Goal: Transaction & Acquisition: Purchase product/service

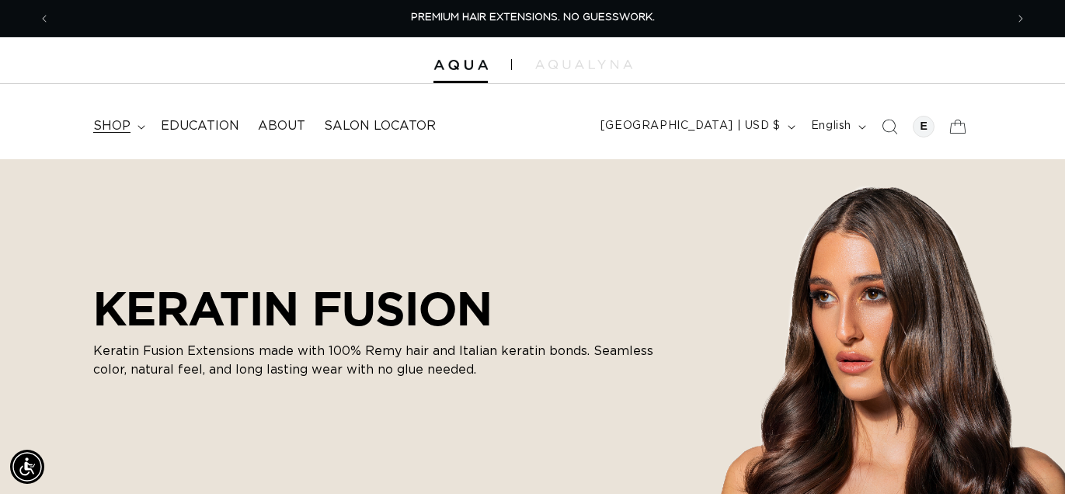
click at [120, 122] on span "shop" at bounding box center [111, 126] width 37 height 16
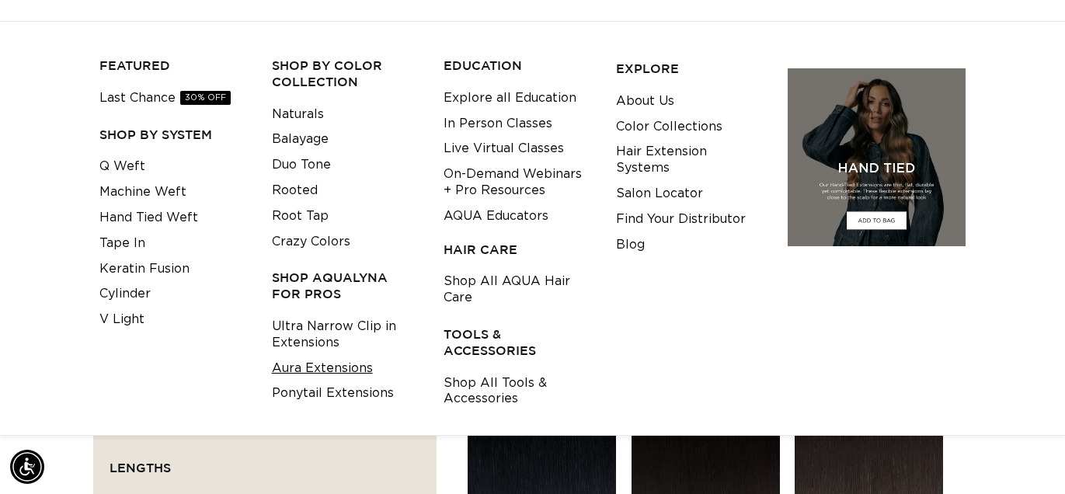
scroll to position [0, 954]
click at [330, 367] on link "Aura Extensions" at bounding box center [322, 369] width 101 height 26
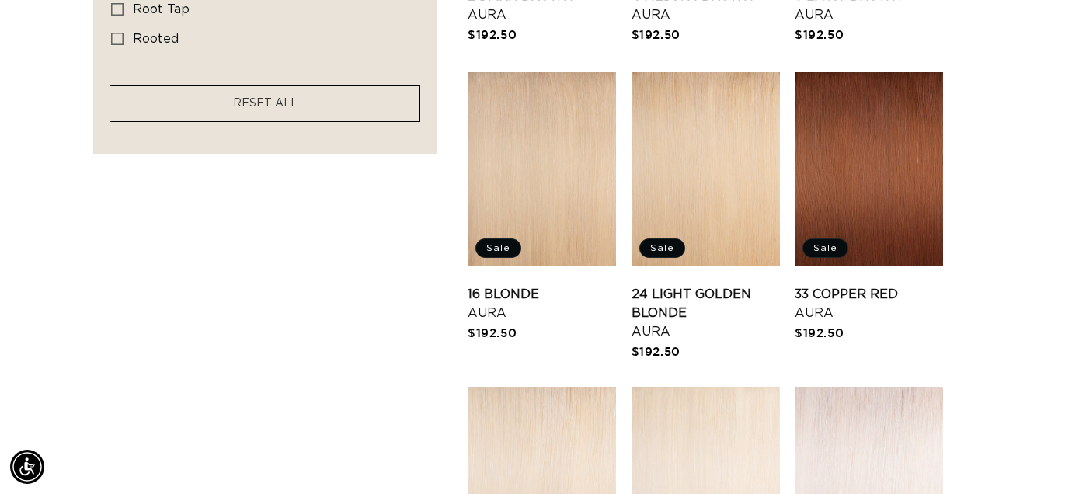
scroll to position [1078, 0]
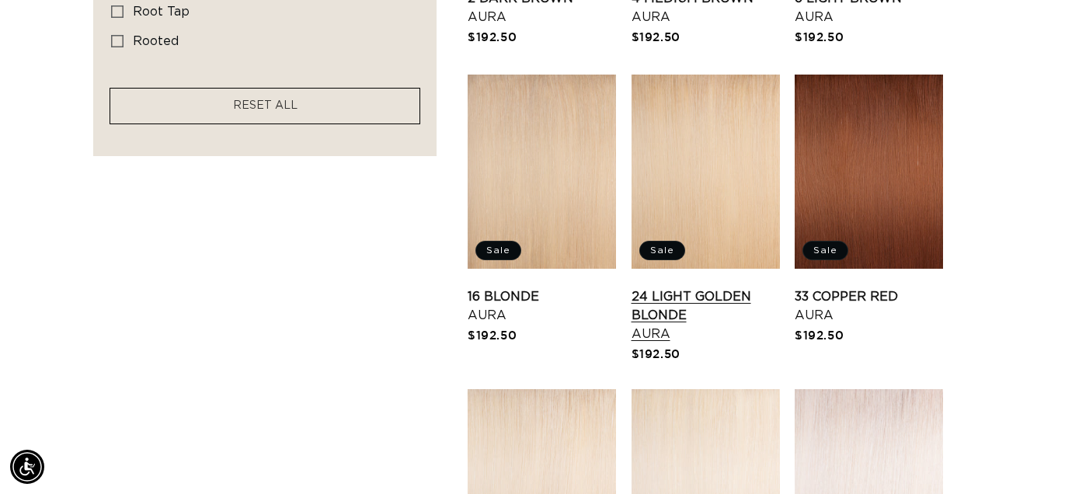
click at [698, 287] on link "24 Light Golden Blonde Aura" at bounding box center [706, 315] width 148 height 56
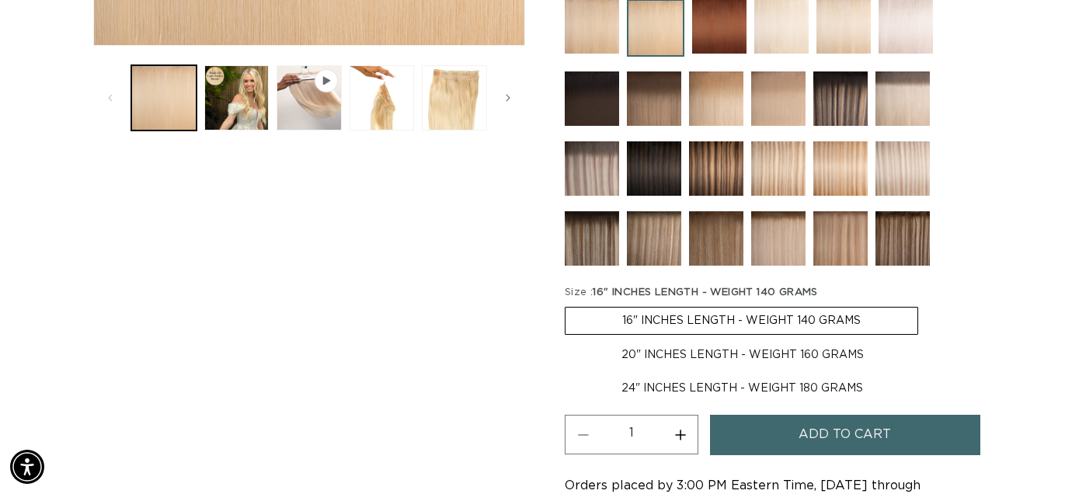
scroll to position [560, 0]
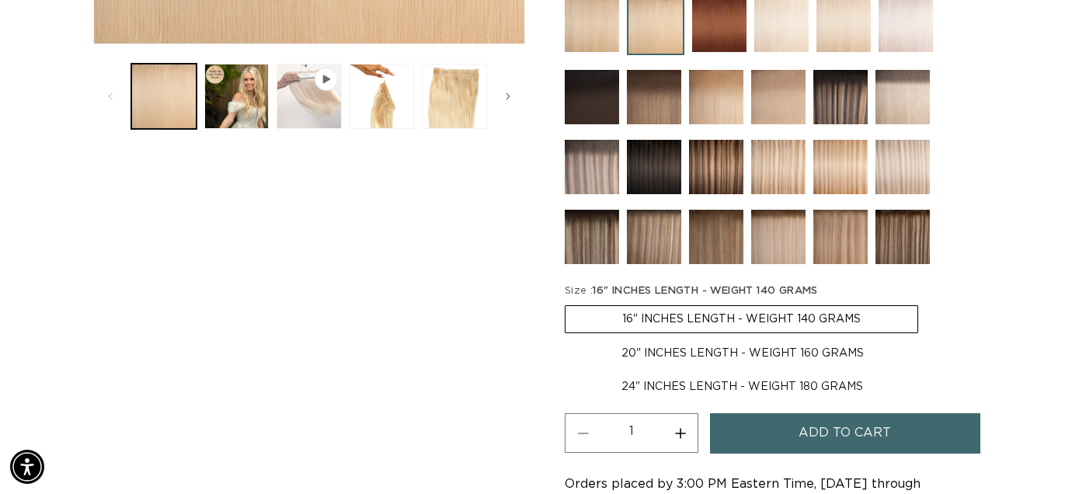
click at [310, 94] on button "Play video 1 in gallery view" at bounding box center [309, 96] width 65 height 65
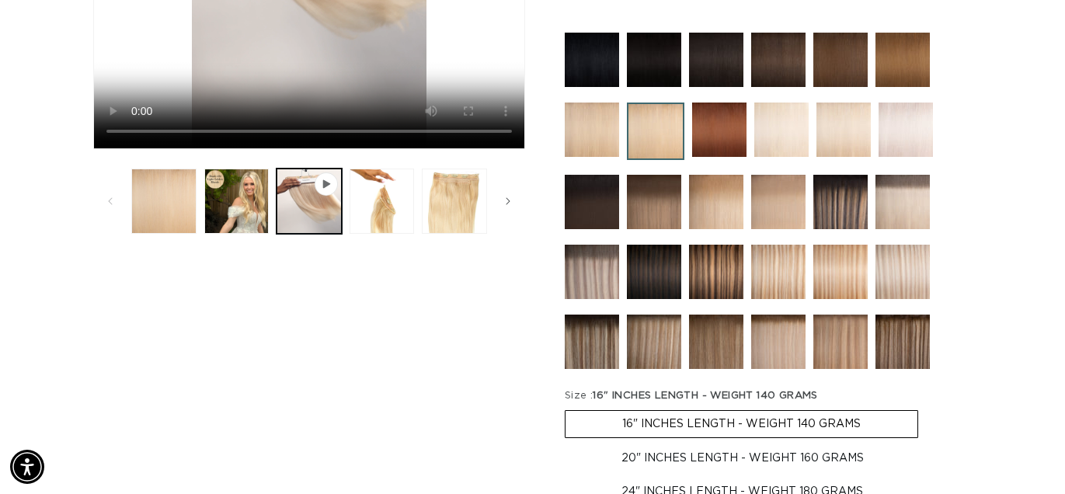
scroll to position [454, 0]
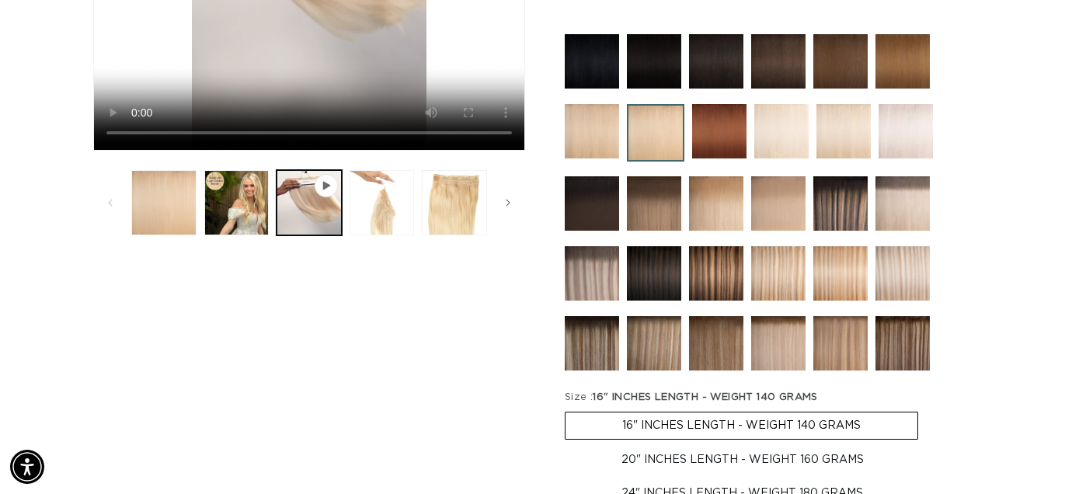
click at [388, 204] on button "Load image 3 in gallery view" at bounding box center [382, 202] width 65 height 65
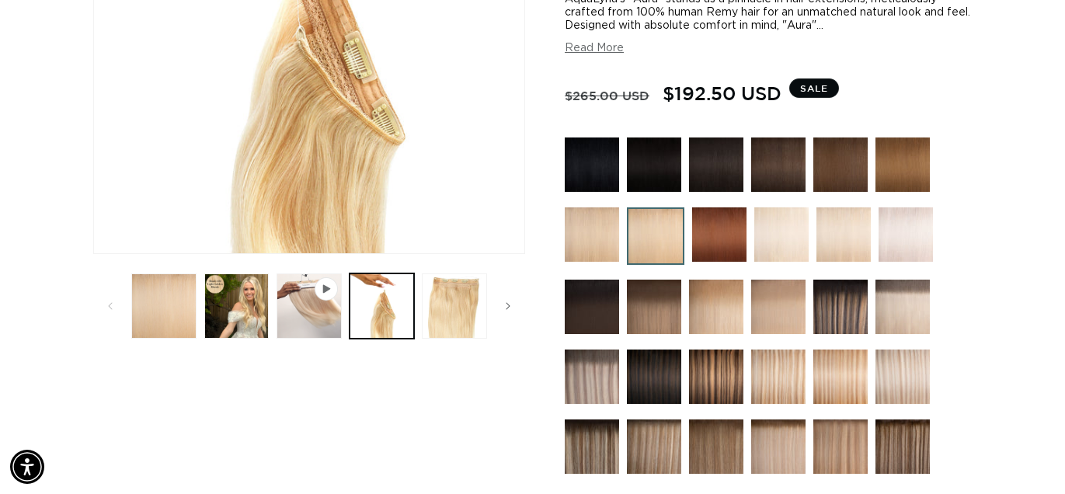
scroll to position [0, 0]
